Goal: Ask a question

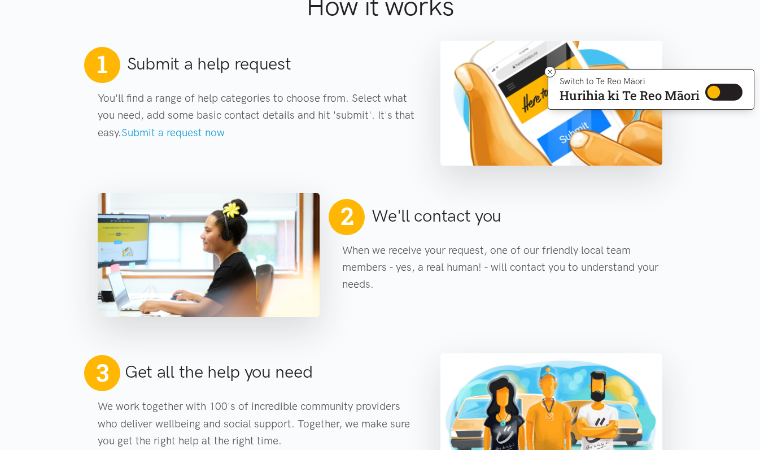
scroll to position [499, 0]
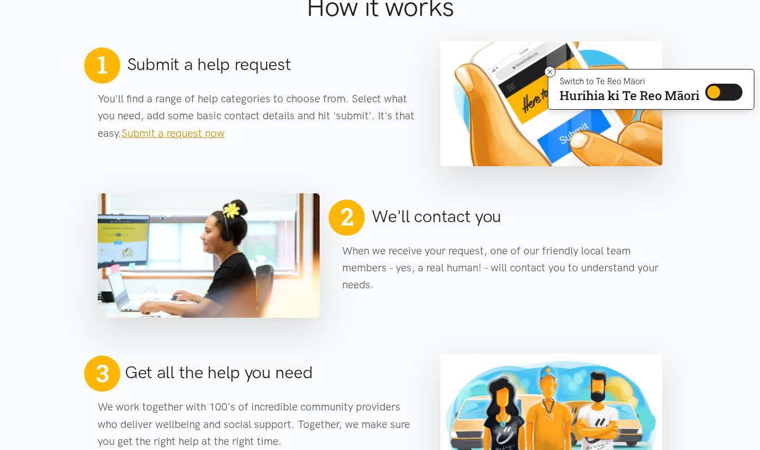
click at [205, 128] on link "Submit a request now" at bounding box center [172, 133] width 103 height 13
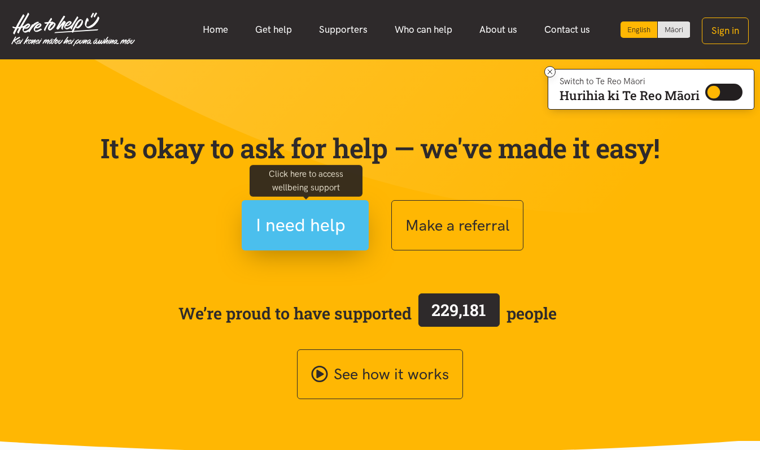
click at [299, 218] on span "I need help" at bounding box center [301, 225] width 90 height 29
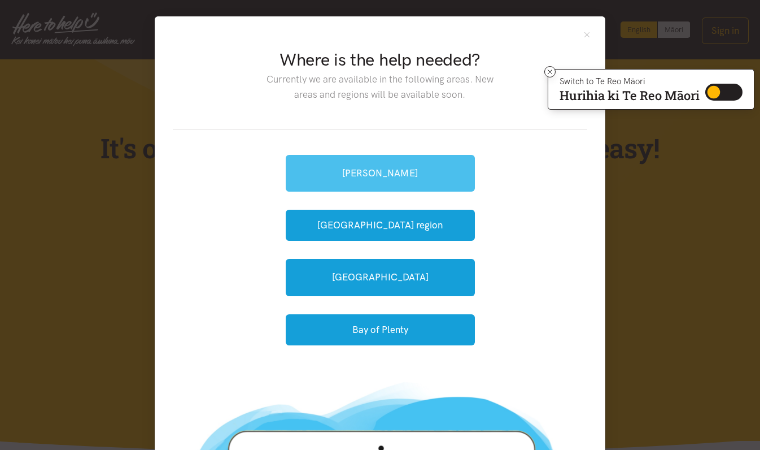
click at [382, 171] on link "[PERSON_NAME]" at bounding box center [380, 173] width 189 height 37
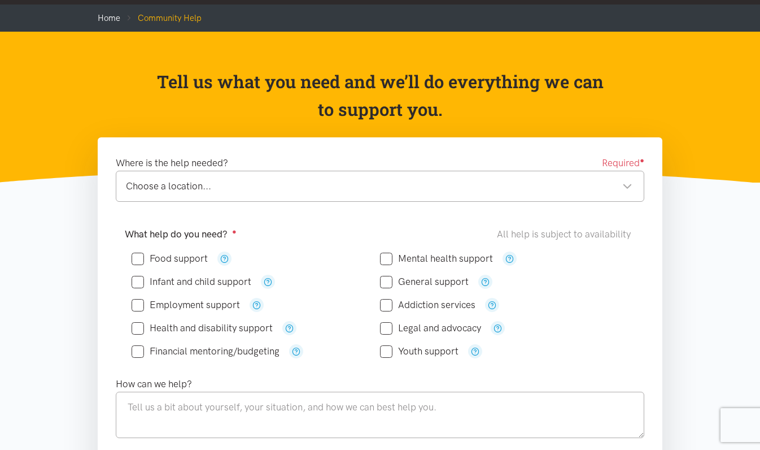
scroll to position [53, 0]
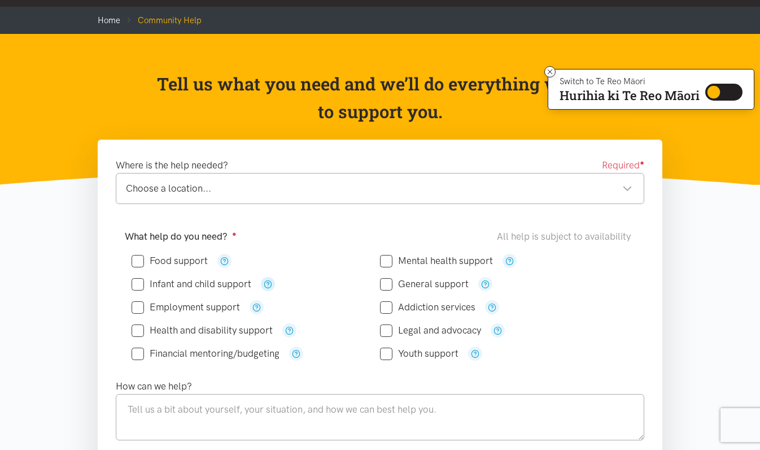
click at [270, 281] on icon "button" at bounding box center [268, 284] width 8 height 8
click at [486, 280] on icon "button" at bounding box center [485, 284] width 8 height 8
click at [494, 305] on icon "button" at bounding box center [492, 307] width 8 height 8
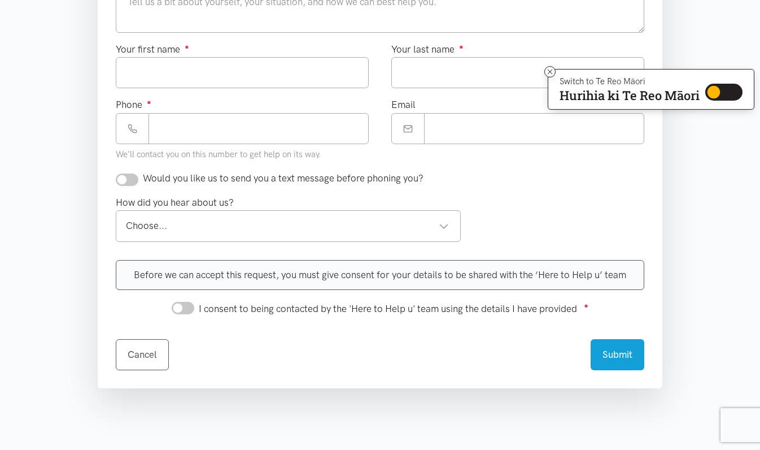
scroll to position [436, 0]
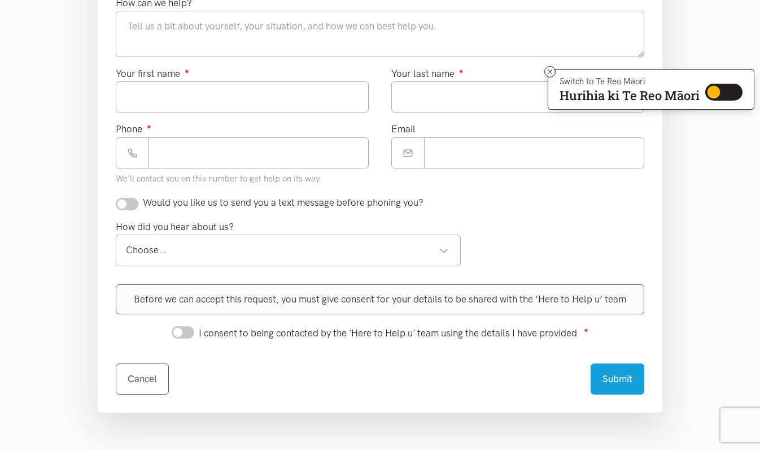
click at [409, 243] on div "Choose..." at bounding box center [287, 249] width 323 height 15
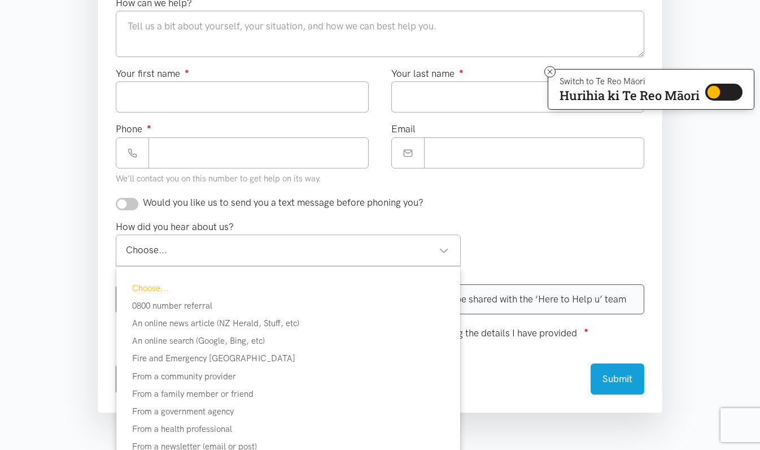
click at [409, 243] on div "Choose..." at bounding box center [287, 249] width 323 height 15
